Goal: Transaction & Acquisition: Subscribe to service/newsletter

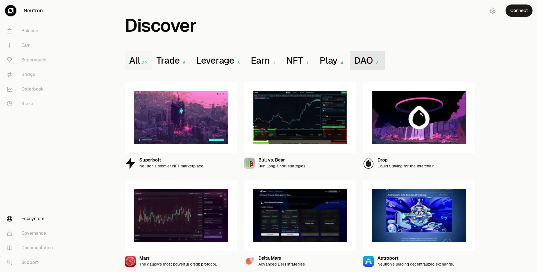
click at [359, 61] on button "DAO 3" at bounding box center [367, 60] width 35 height 19
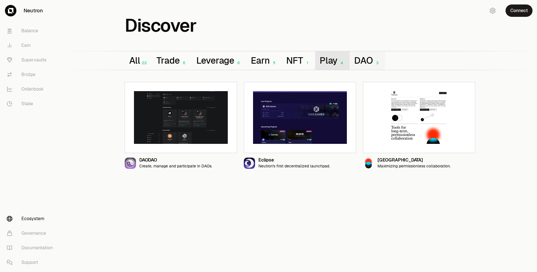
click at [335, 63] on button "Play 4" at bounding box center [332, 60] width 35 height 19
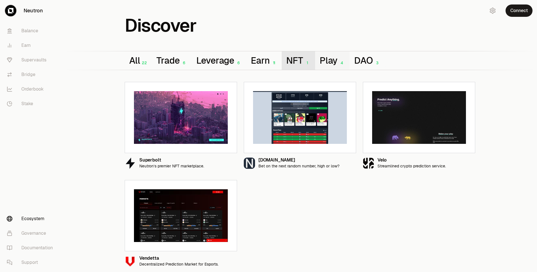
click at [294, 65] on button "NFT 1" at bounding box center [298, 60] width 33 height 19
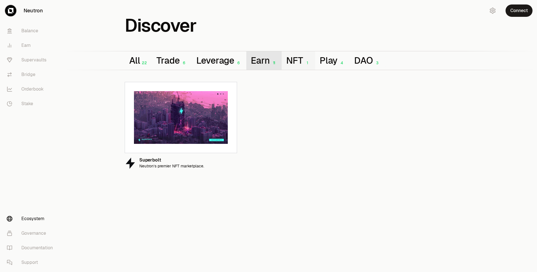
click at [267, 64] on button "Earn 11" at bounding box center [263, 60] width 35 height 19
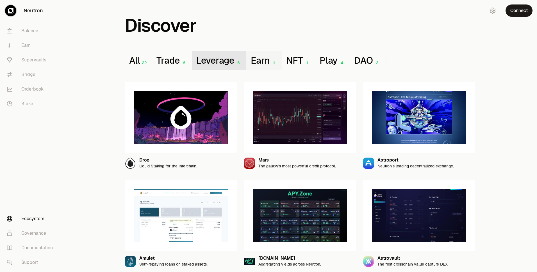
click at [213, 62] on button "Leverage 6" at bounding box center [219, 60] width 55 height 19
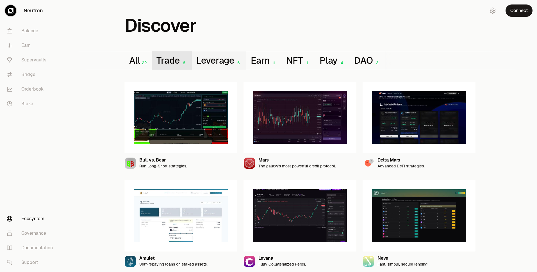
click at [180, 65] on div "6" at bounding box center [184, 63] width 8 height 5
drag, startPoint x: 198, startPoint y: 60, endPoint x: 228, endPoint y: 60, distance: 30.0
click at [228, 60] on button "Leverage 6" at bounding box center [219, 60] width 55 height 19
click at [177, 63] on button "Trade 6" at bounding box center [172, 60] width 40 height 19
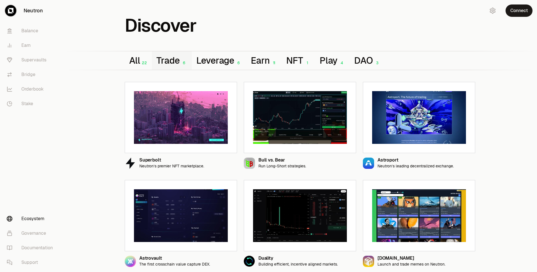
click at [21, 111] on div "Balance Earn Supervaults Bridge Orderbook Stake" at bounding box center [31, 67] width 63 height 92
click at [21, 105] on link "Stake" at bounding box center [31, 104] width 58 height 15
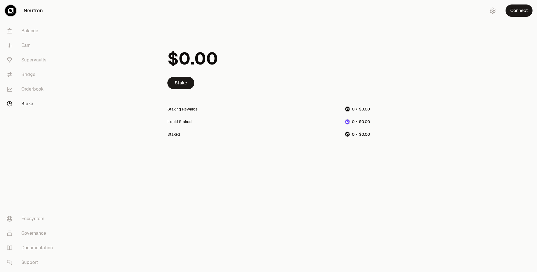
click at [190, 58] on span "0" at bounding box center [185, 58] width 12 height 21
click at [492, 9] on icon "button" at bounding box center [492, 10] width 7 height 7
click at [471, 35] on div "Connections" at bounding box center [480, 35] width 65 height 6
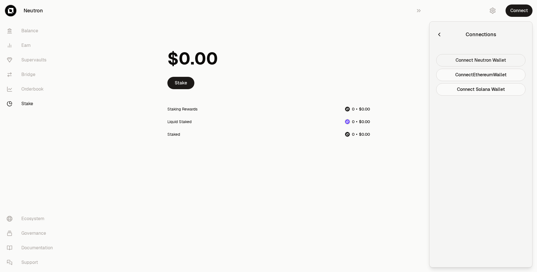
click at [456, 61] on button "Connect Neutron Wallet" at bounding box center [480, 60] width 89 height 12
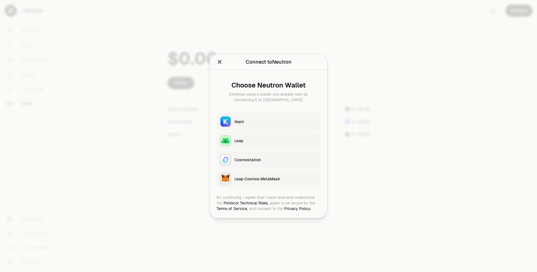
click at [220, 64] on icon "Close" at bounding box center [219, 62] width 6 height 6
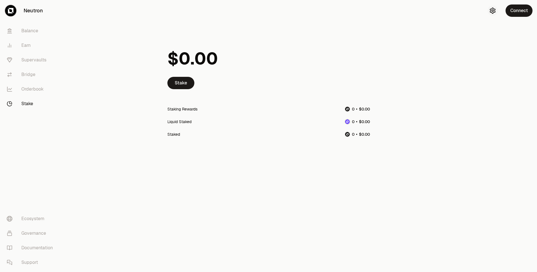
click at [495, 8] on icon "button" at bounding box center [492, 10] width 7 height 7
click at [468, 36] on div "Connections" at bounding box center [480, 35] width 65 height 6
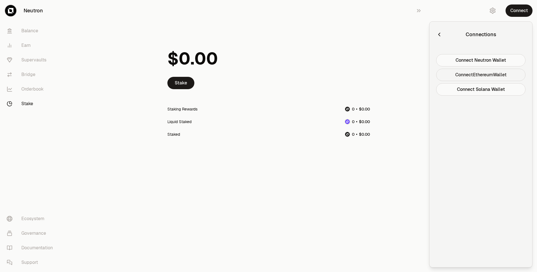
click at [462, 76] on button "Connect Ethereum Wallet" at bounding box center [480, 75] width 89 height 12
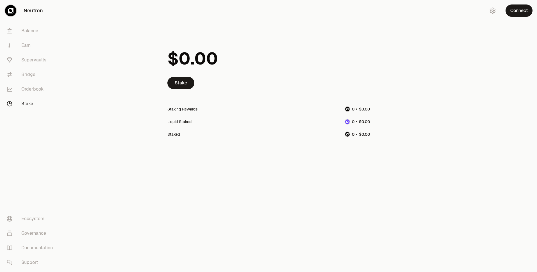
click at [493, 12] on icon "button" at bounding box center [492, 10] width 7 height 7
click at [469, 36] on div "Connections" at bounding box center [480, 35] width 65 height 6
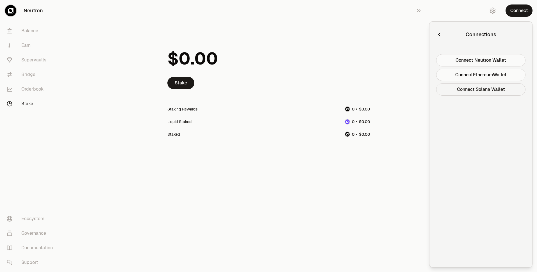
click at [457, 90] on button "Connect Solana Wallet" at bounding box center [480, 89] width 89 height 12
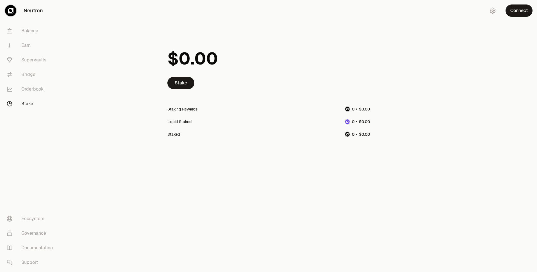
click at [35, 110] on link "Stake" at bounding box center [31, 104] width 58 height 15
click at [31, 103] on link "Stake" at bounding box center [31, 104] width 58 height 15
click at [176, 85] on link "Stake" at bounding box center [180, 83] width 27 height 12
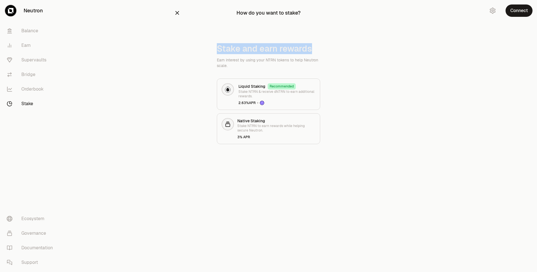
drag, startPoint x: 217, startPoint y: 48, endPoint x: 321, endPoint y: 44, distance: 103.7
click at [321, 44] on div "Stake and earn rewards Earn interest by using your NTRN tokens to help Neutron …" at bounding box center [268, 94] width 189 height 101
click at [188, 92] on div "Stake and earn rewards Earn interest by using your NTRN tokens to help Neutron …" at bounding box center [268, 94] width 189 height 101
click at [258, 133] on div "Native Staking Stake NTRN to earn rewards while helping secure Neutron. 3% APR" at bounding box center [276, 128] width 78 height 21
